Goal: Find contact information: Find contact information

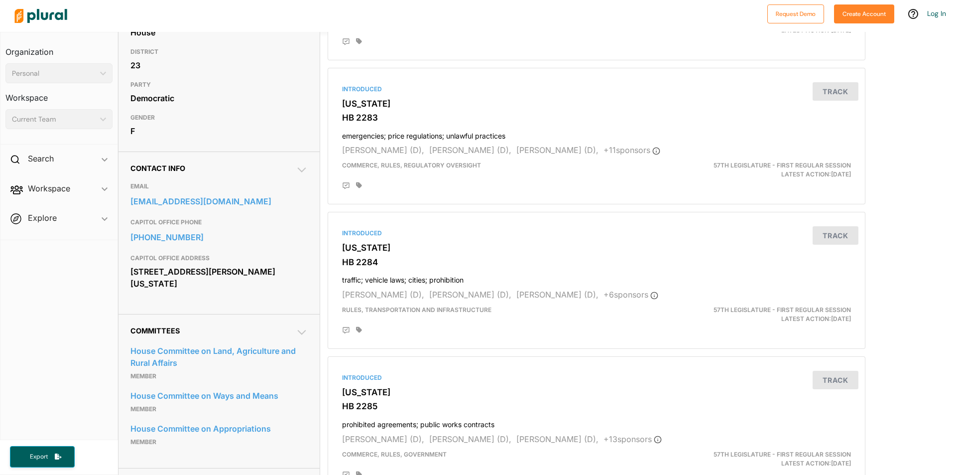
scroll to position [199, 0]
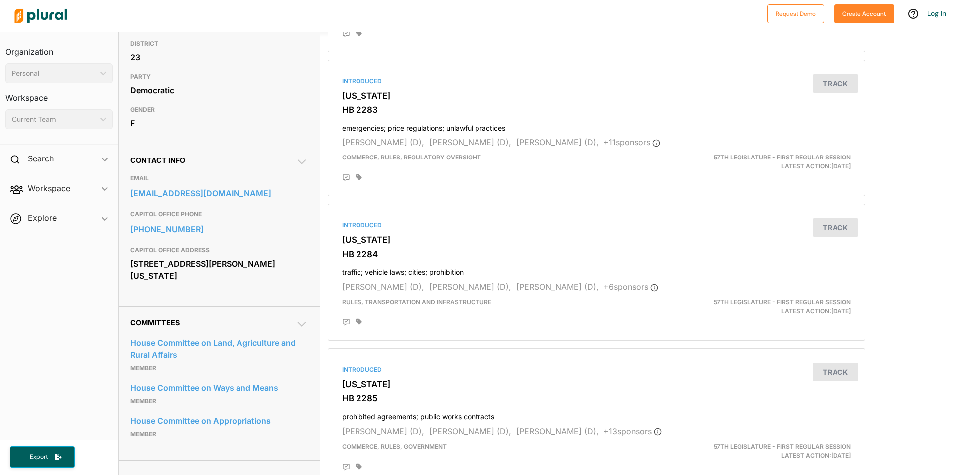
drag, startPoint x: 204, startPoint y: 277, endPoint x: 131, endPoint y: 267, distance: 73.4
click at [131, 267] on div "[STREET_ADDRESS][PERSON_NAME][US_STATE]" at bounding box center [218, 269] width 177 height 27
copy div "[STREET_ADDRESS][PERSON_NAME][US_STATE]"
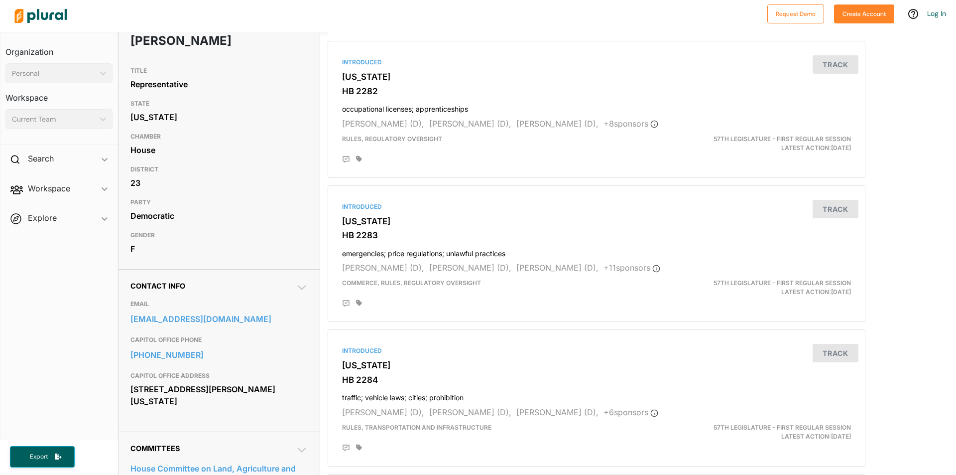
scroll to position [50, 0]
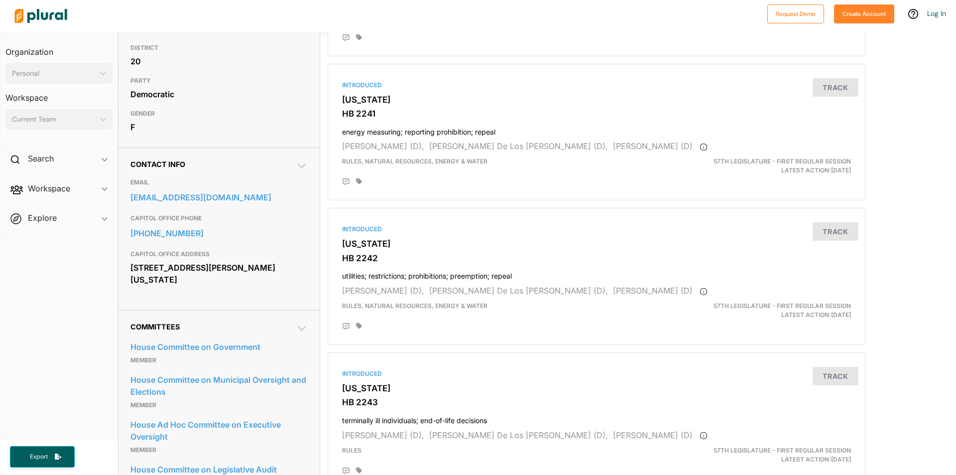
scroll to position [199, 0]
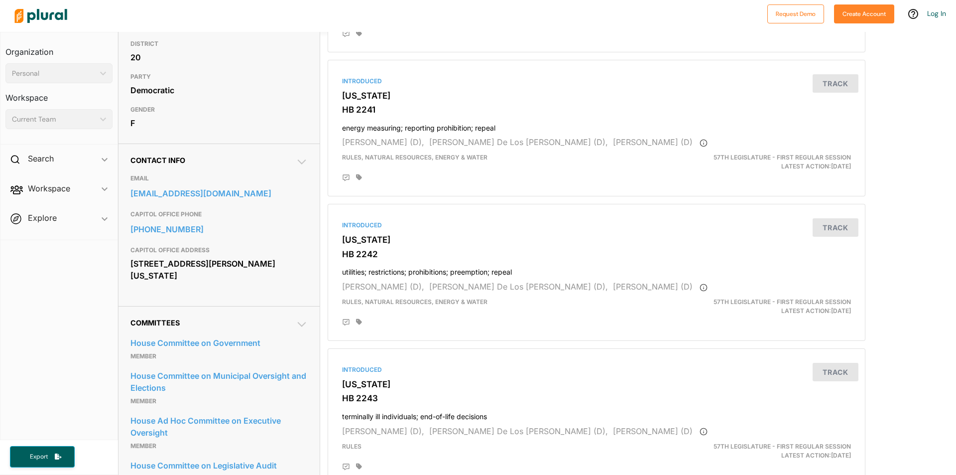
drag, startPoint x: 208, startPoint y: 277, endPoint x: 129, endPoint y: 259, distance: 81.1
click at [129, 259] on div "Contact Info EMAIL bvillegas@azleg.gov CAPITOL OFFICE PHONE 602-926-3027 CAPITO…" at bounding box center [219, 224] width 201 height 162
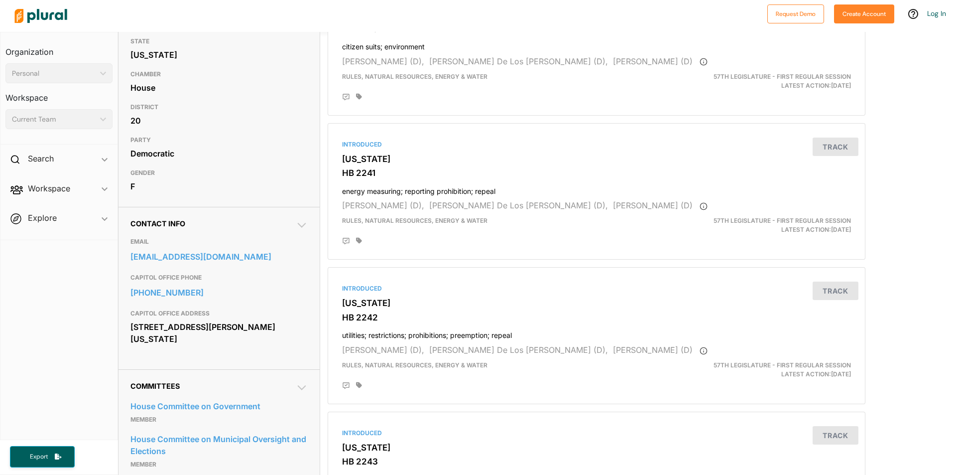
scroll to position [50, 0]
